Goal: Transaction & Acquisition: Subscribe to service/newsletter

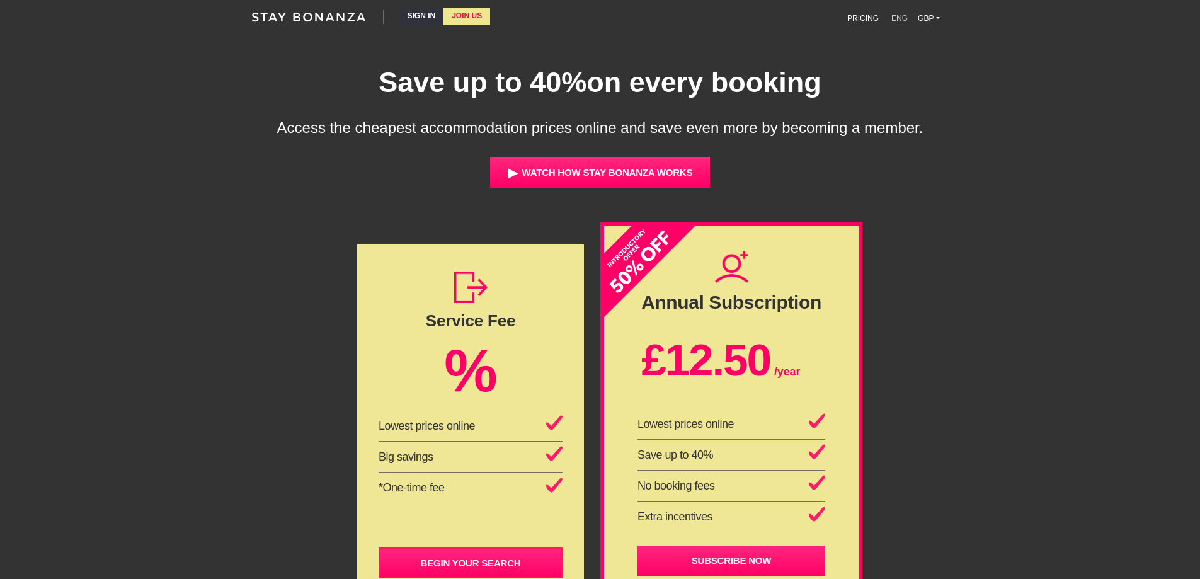
drag, startPoint x: 0, startPoint y: 0, endPoint x: 903, endPoint y: 17, distance: 903.0
click at [903, 17] on link "ENG" at bounding box center [899, 18] width 26 height 18
click at [936, 137] on div "Save up to 40% on every booking Access the cheapest accommodation prices online…" at bounding box center [600, 126] width 718 height 123
click at [902, 14] on link "ENG" at bounding box center [899, 18] width 26 height 18
click at [901, 15] on link "ENG" at bounding box center [899, 18] width 26 height 18
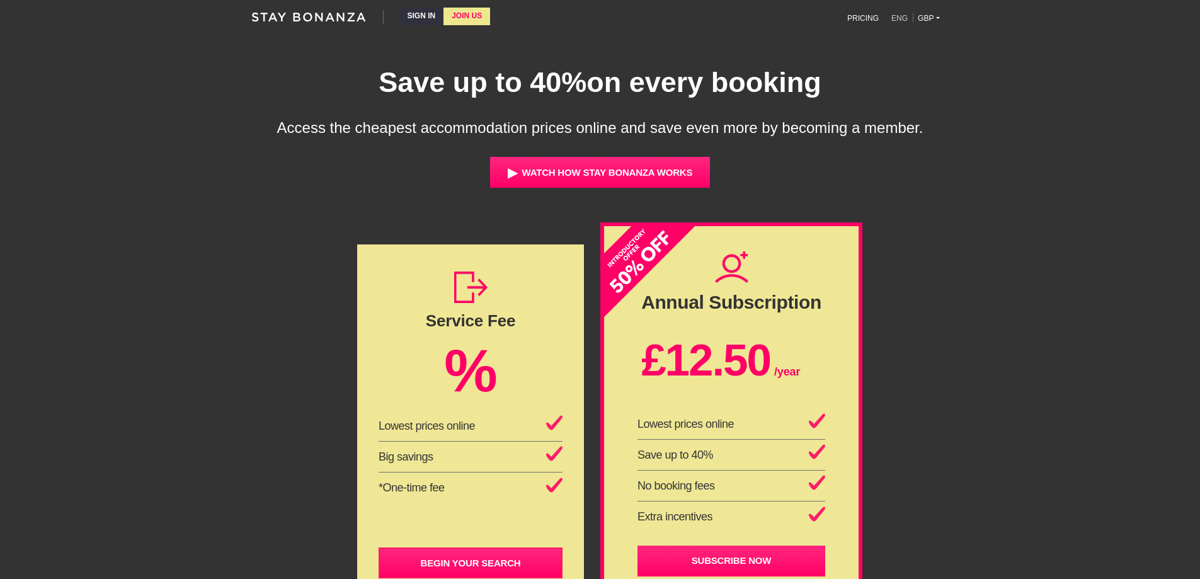
click at [899, 20] on link "ENG" at bounding box center [899, 18] width 26 height 18
click at [926, 16] on link "GBP" at bounding box center [929, 18] width 32 height 18
click at [871, 18] on link "PRICING" at bounding box center [863, 18] width 47 height 18
click at [898, 15] on link "ENG" at bounding box center [899, 18] width 26 height 18
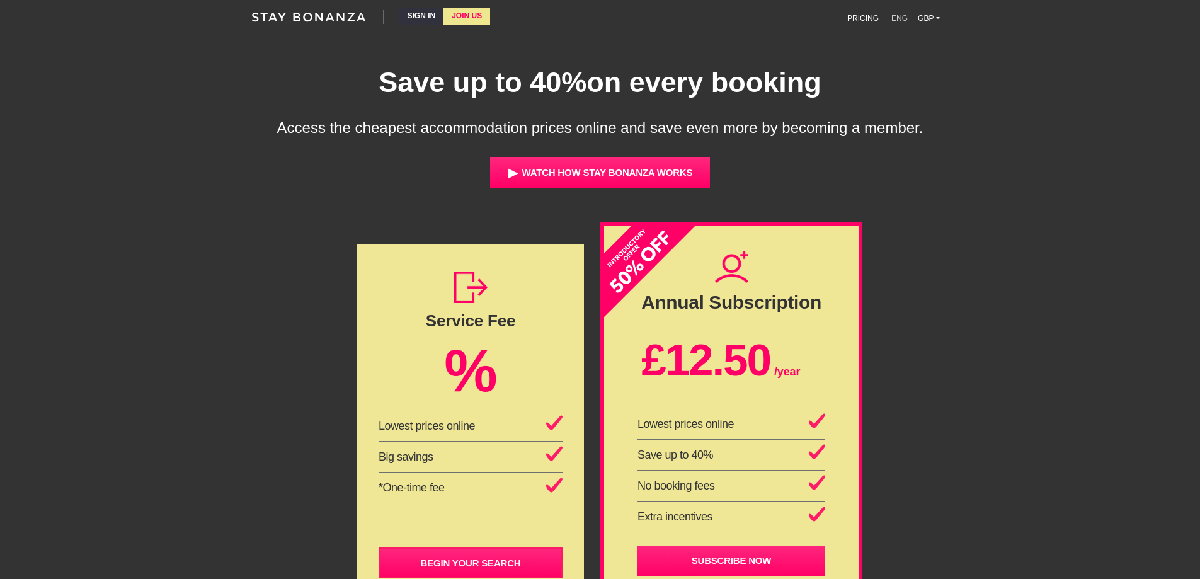
click at [898, 19] on link "ENG" at bounding box center [899, 18] width 26 height 18
click at [938, 14] on link "GBP" at bounding box center [929, 18] width 32 height 18
click at [937, 17] on link "GBP" at bounding box center [929, 18] width 32 height 18
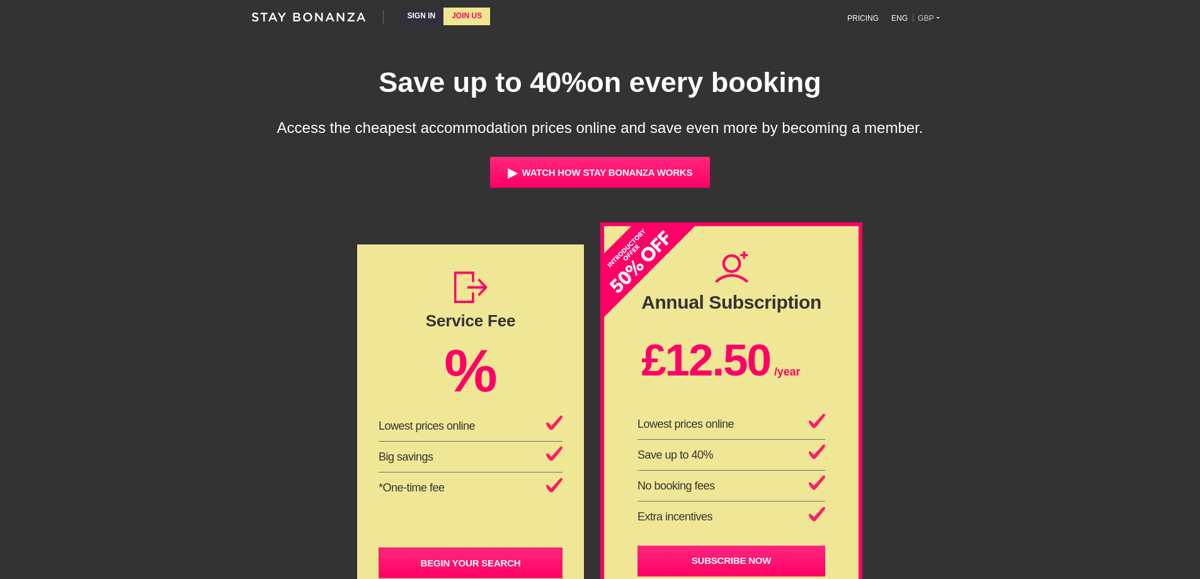
click at [937, 17] on link "GBP" at bounding box center [929, 18] width 32 height 18
click at [937, 18] on link "GBP" at bounding box center [929, 18] width 32 height 18
click at [556, 170] on button "▶ Watch how Stay Bonanza works" at bounding box center [600, 172] width 221 height 31
click at [512, 174] on span "▶" at bounding box center [512, 172] width 9 height 15
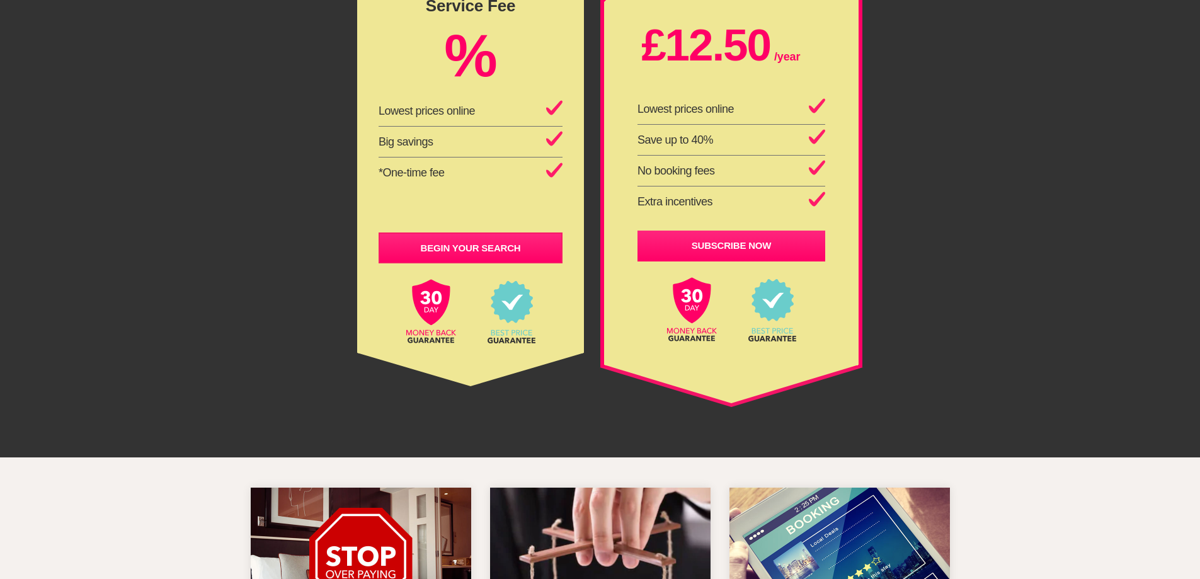
scroll to position [252, 0]
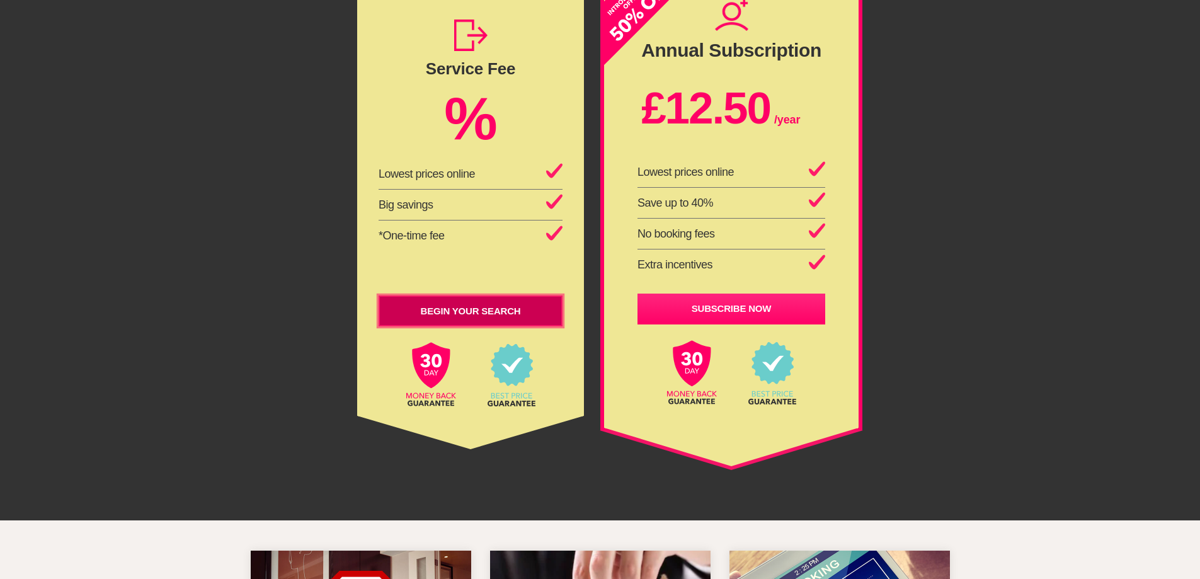
click at [469, 315] on link "BEGIN YOUR SEARCH" at bounding box center [471, 310] width 184 height 31
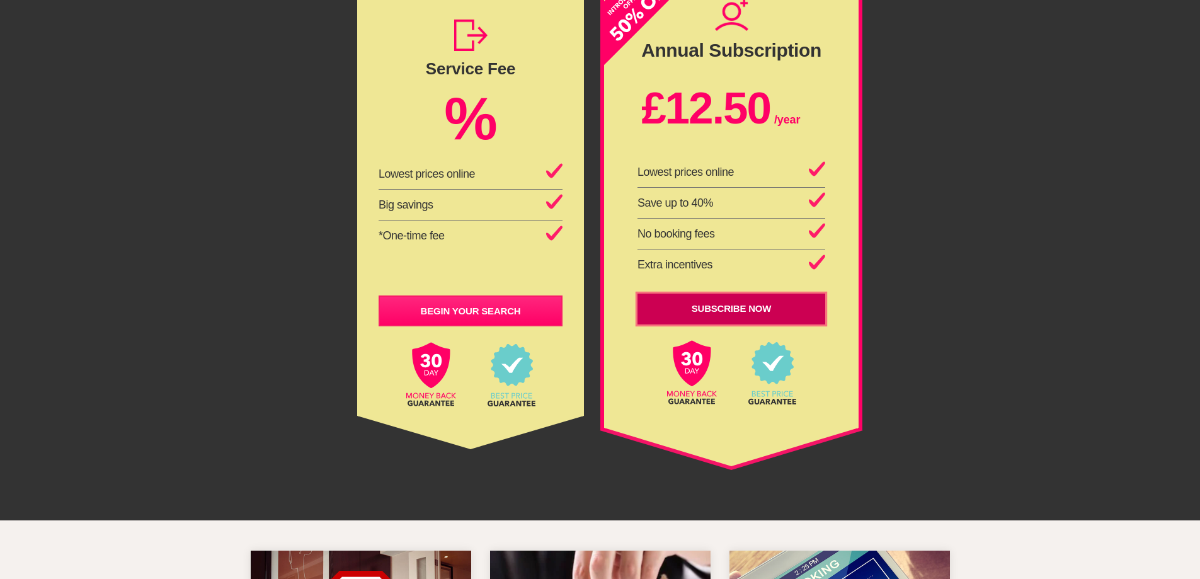
click at [749, 310] on link "SUBSCRIBE NOW" at bounding box center [732, 309] width 188 height 31
